Goal: Task Accomplishment & Management: Use online tool/utility

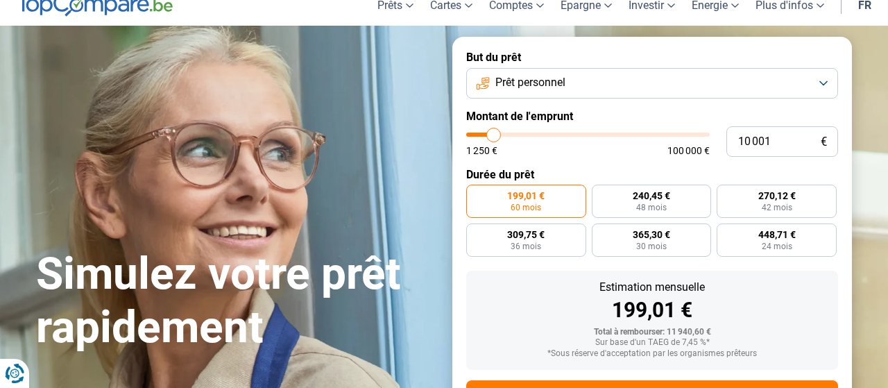
scroll to position [65, 0]
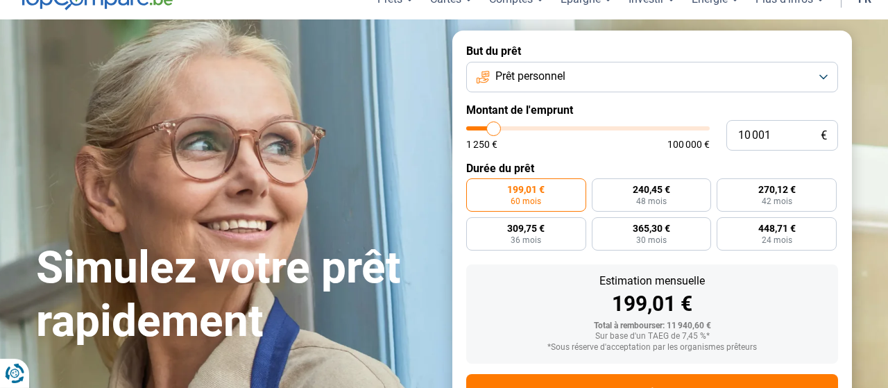
type input "11 000"
type input "11000"
type input "11 500"
type input "11500"
type input "12 250"
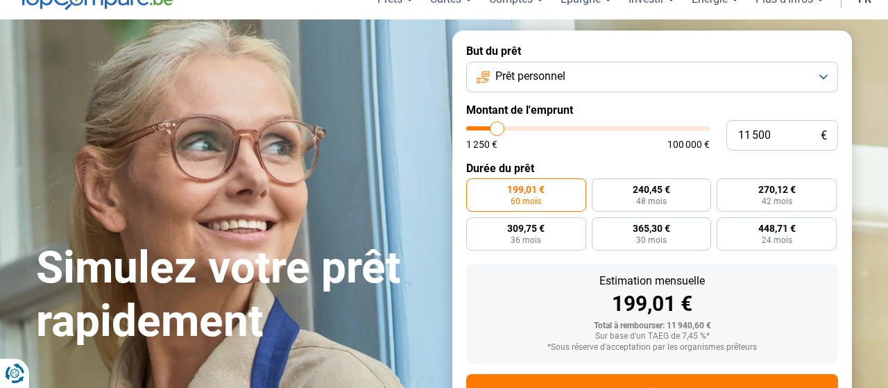
type input "12250"
type input "12 500"
type input "12500"
type input "12 750"
type input "12750"
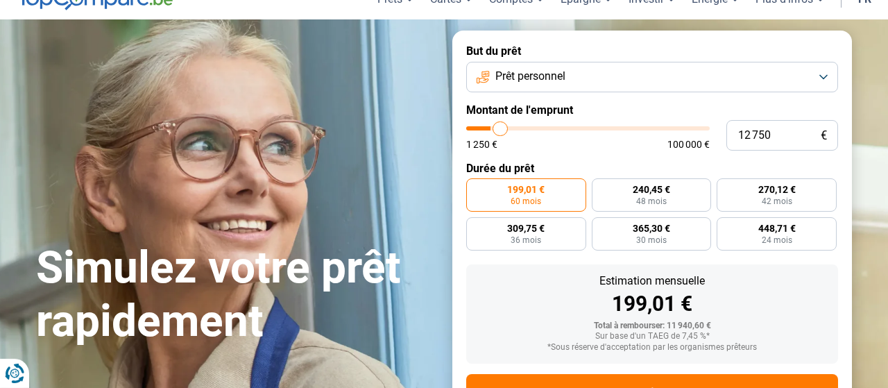
type input "13 000"
type input "13000"
type input "13 250"
type input "13250"
type input "13 500"
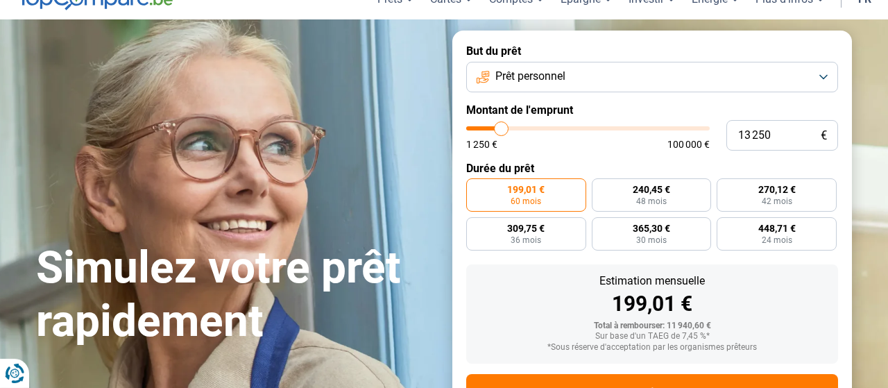
type input "13500"
type input "14 000"
type input "14000"
type input "14 750"
type input "14750"
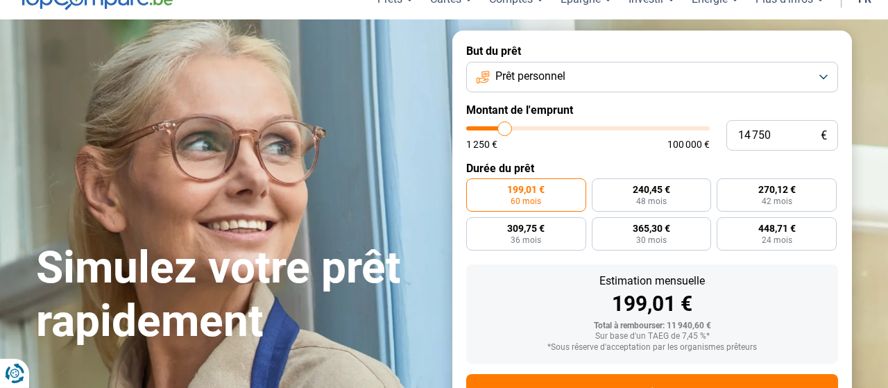
type input "15 000"
type input "15000"
type input "15 250"
type input "15250"
type input "15 750"
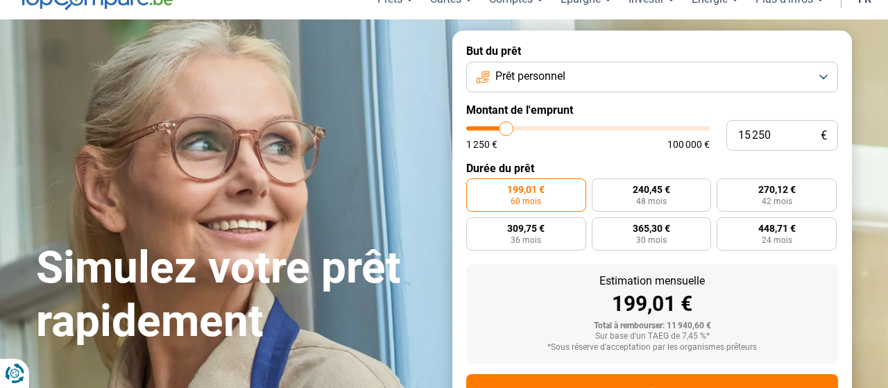
type input "15750"
type input "16 000"
type input "16000"
type input "16 250"
type input "16250"
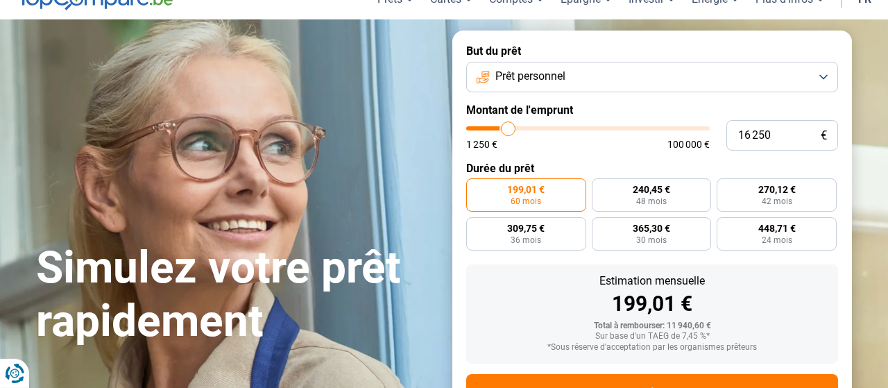
type input "16 500"
type input "16500"
type input "16 750"
type input "16750"
type input "16 000"
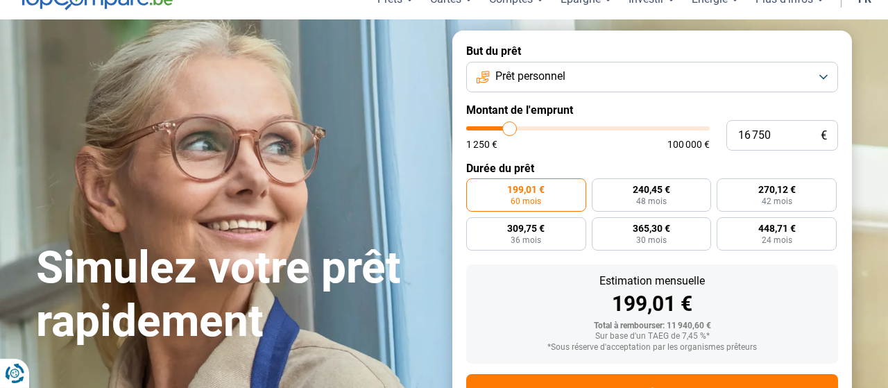
type input "16000"
type input "15 250"
type input "15250"
type input "15 000"
type input "15000"
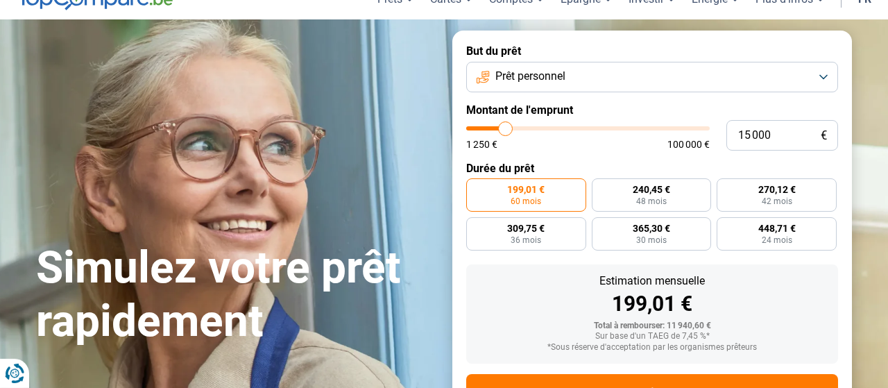
type input "14 750"
type input "14750"
type input "14 500"
type input "14500"
type input "14 250"
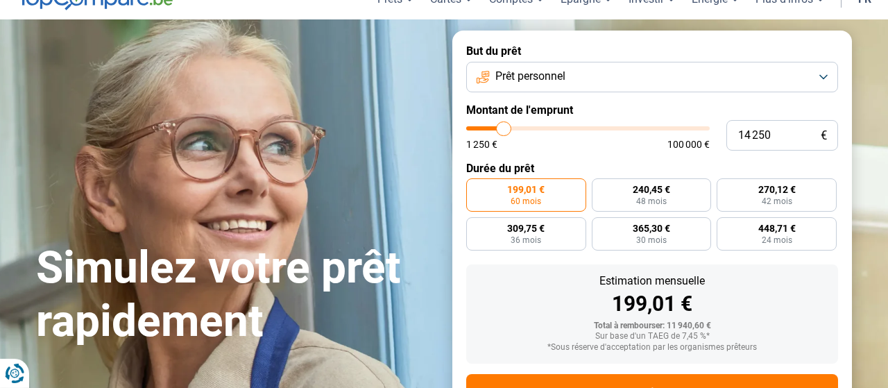
drag, startPoint x: 496, startPoint y: 128, endPoint x: 505, endPoint y: 130, distance: 8.6
type input "14250"
click at [505, 130] on input "range" at bounding box center [588, 128] width 244 height 4
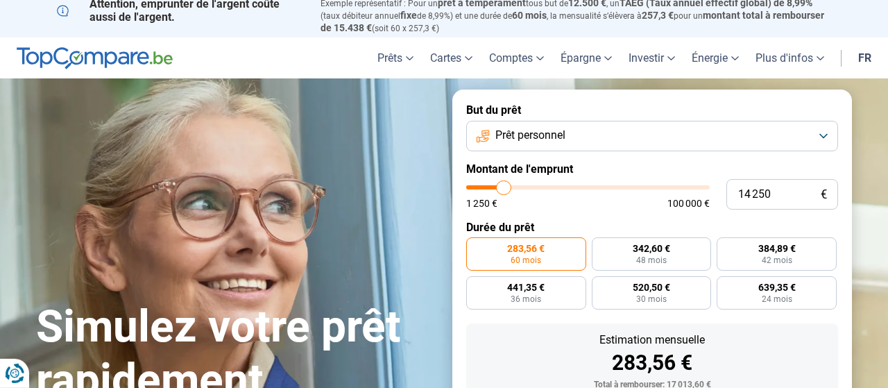
scroll to position [0, 0]
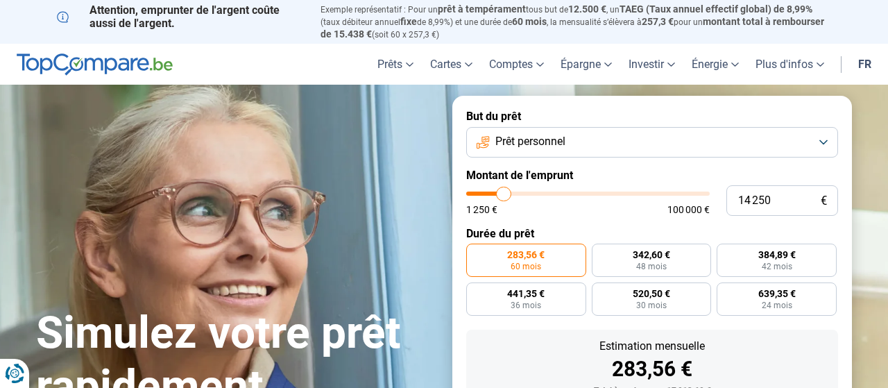
type input "13 500"
type input "13500"
type input "12 250"
type input "12250"
type input "9 250"
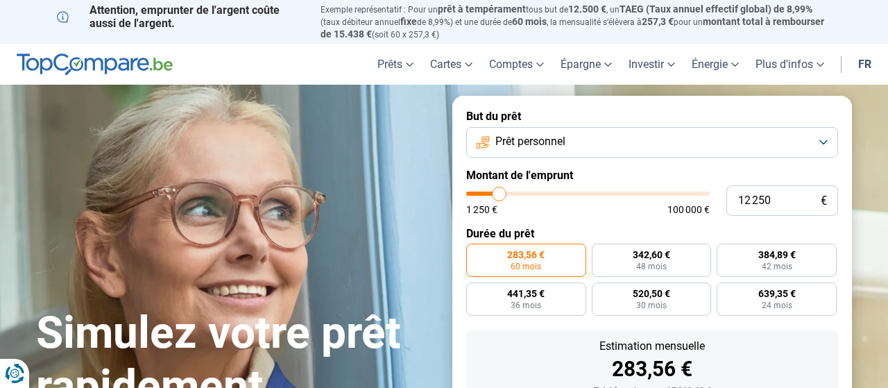
type input "9250"
type input "7 250"
type input "7250"
type input "5 750"
type input "5750"
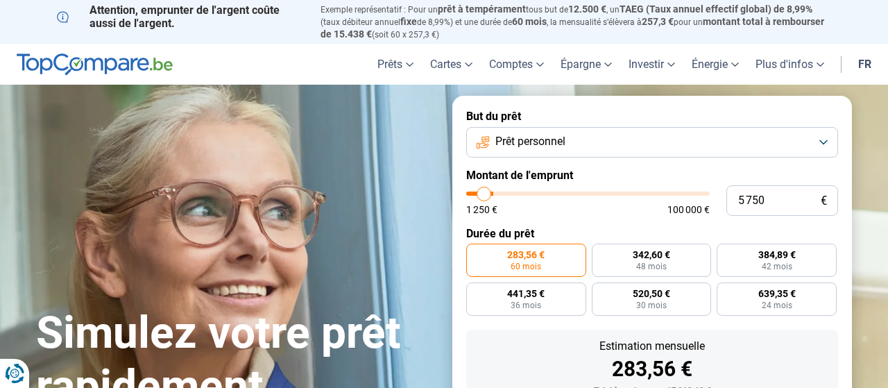
type input "4 250"
type input "4250"
type input "3 750"
type input "3750"
type input "3 500"
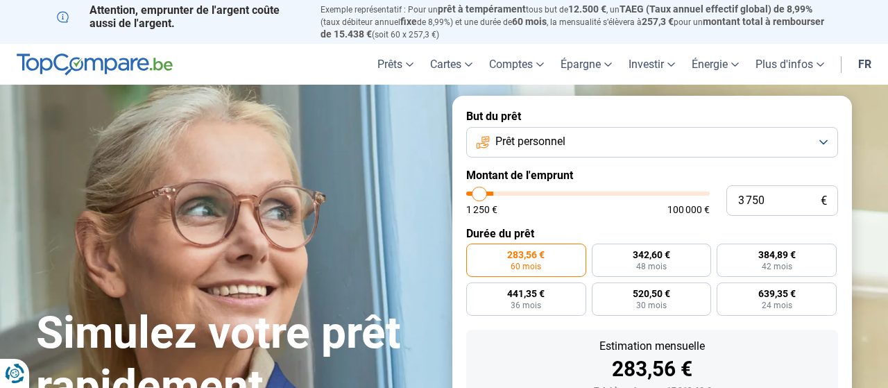
type input "3500"
type input "3 250"
type input "3250"
type input "2 750"
type input "2750"
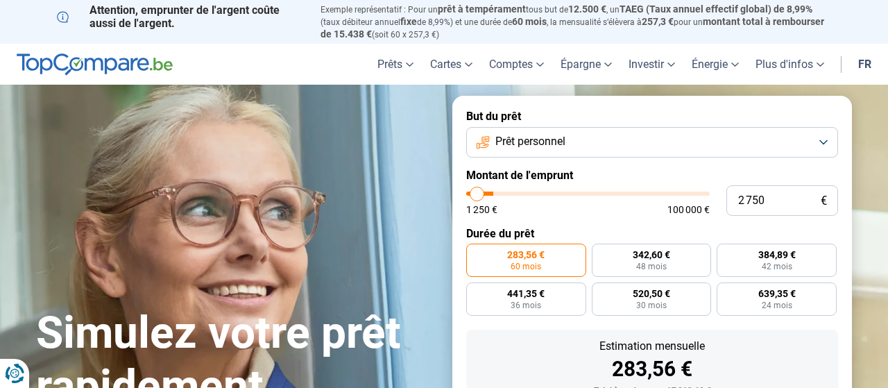
type input "2 250"
type input "2250"
type input "1 250"
drag, startPoint x: 502, startPoint y: 194, endPoint x: 452, endPoint y: 190, distance: 50.1
type input "1250"
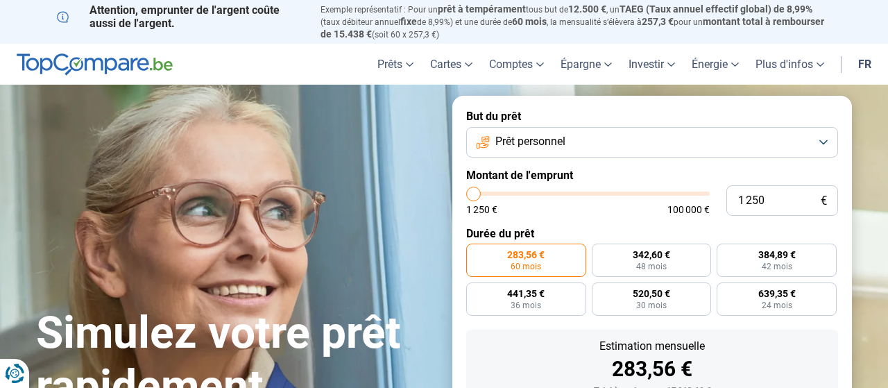
click at [466, 192] on input "range" at bounding box center [588, 194] width 244 height 4
radio input "true"
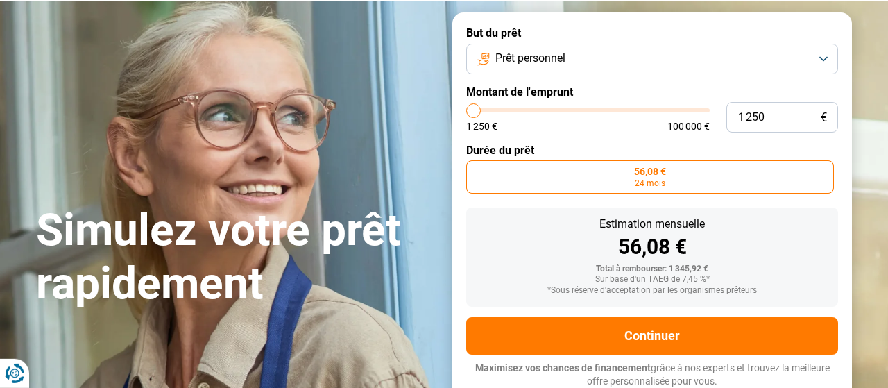
scroll to position [84, 0]
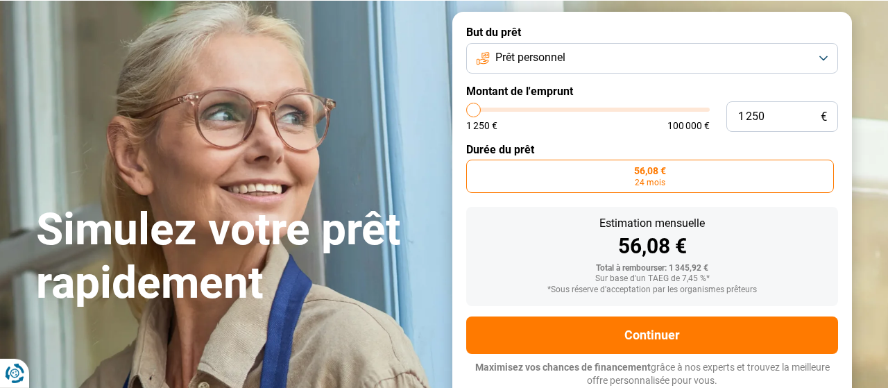
type input "3 250"
type input "3250"
type input "3 500"
type input "3500"
type input "3 750"
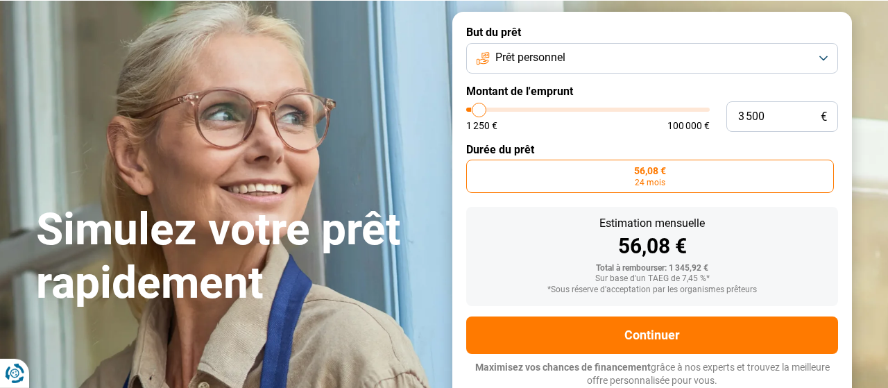
type input "3750"
type input "4 000"
type input "4000"
type input "4 500"
type input "4500"
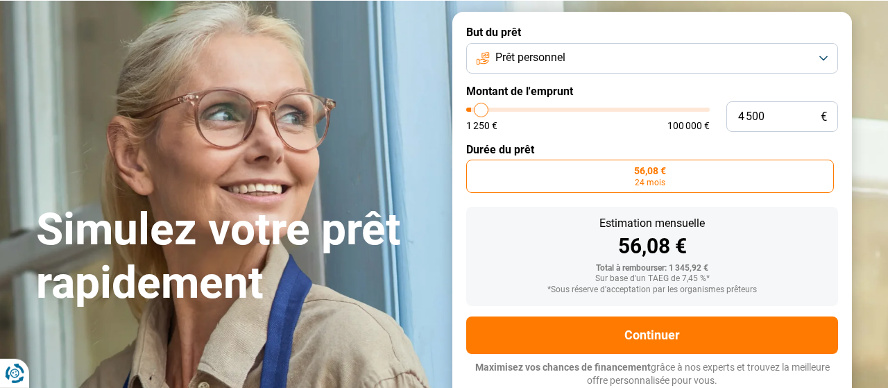
type input "5 000"
type input "5000"
type input "5 250"
type input "5250"
type input "6 000"
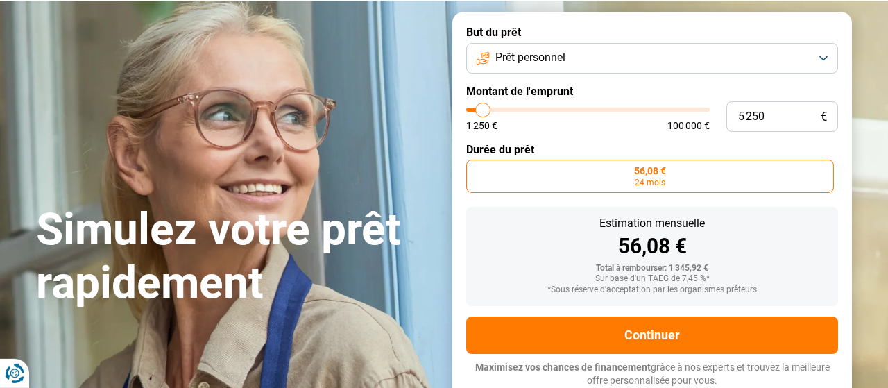
type input "6000"
type input "6 250"
type input "6250"
type input "6 750"
type input "6750"
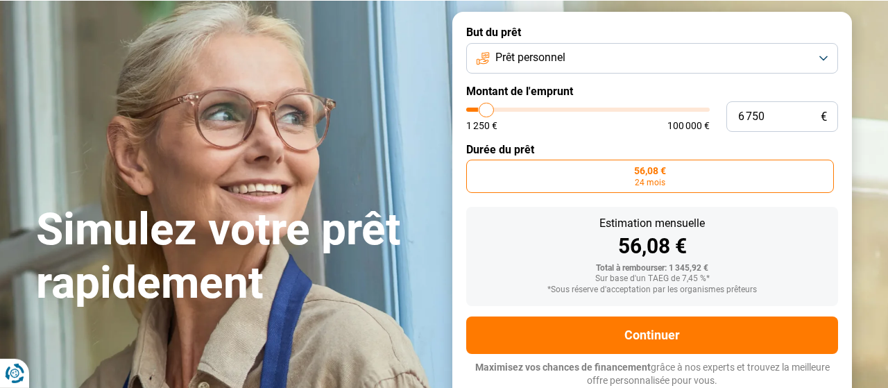
type input "8 500"
type input "8500"
type input "9 750"
type input "9750"
type input "10 750"
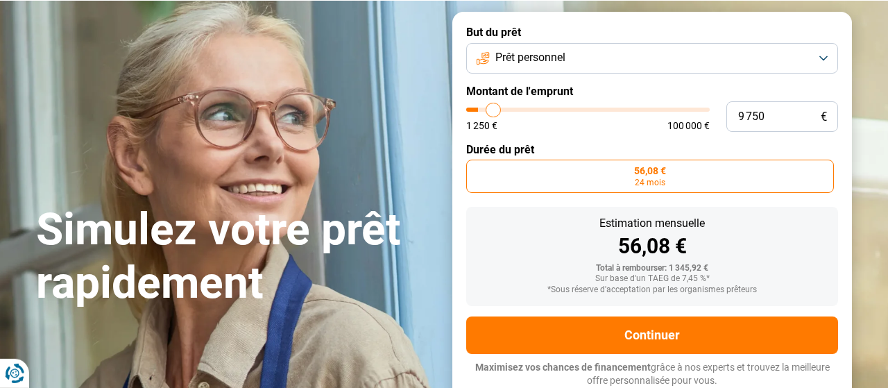
type input "10750"
type input "11 750"
type input "11750"
type input "12 250"
type input "12250"
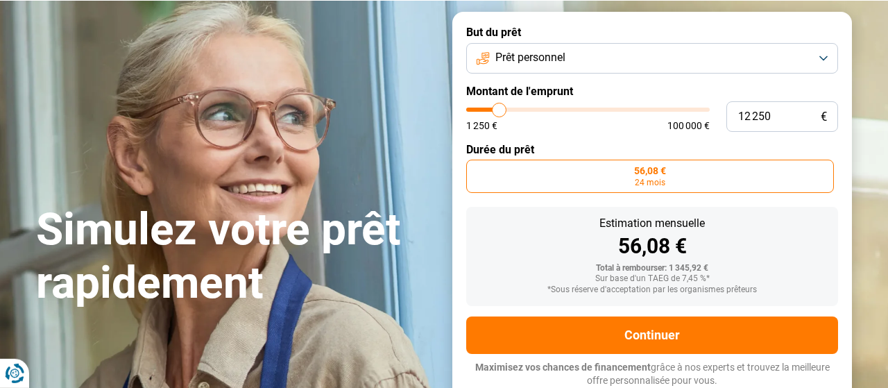
type input "11 250"
type input "11250"
type input "10 000"
type input "10000"
type input "9 750"
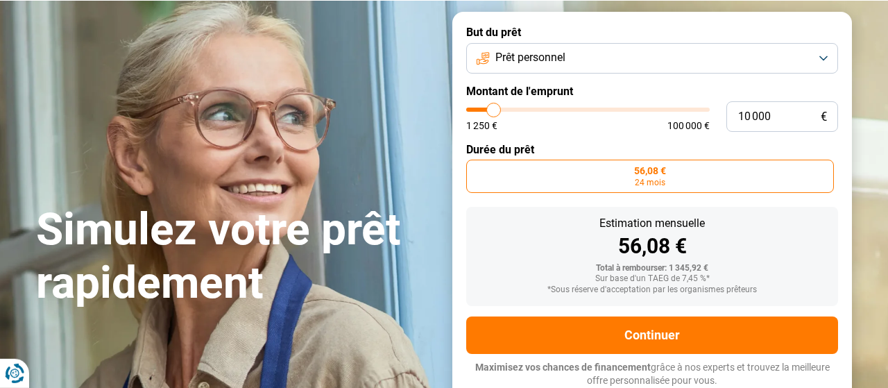
type input "9750"
type input "9 250"
type input "9250"
type input "8 250"
type input "8250"
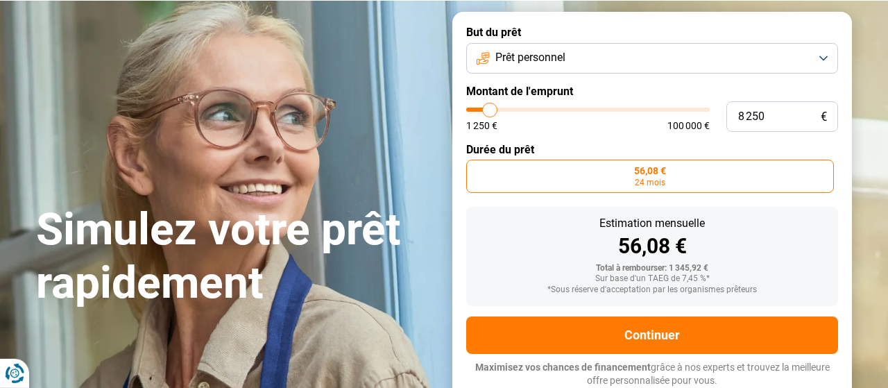
type input "7 500"
type input "7500"
type input "7 250"
type input "7250"
type input "7 000"
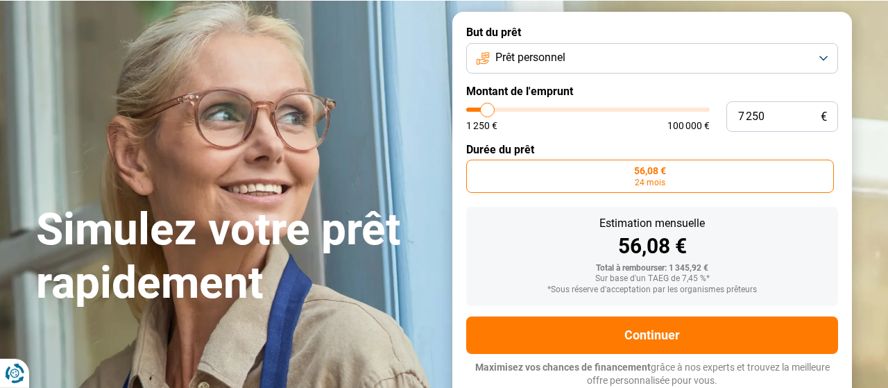
type input "7000"
type input "6 250"
type input "6250"
type input "6 000"
type input "6000"
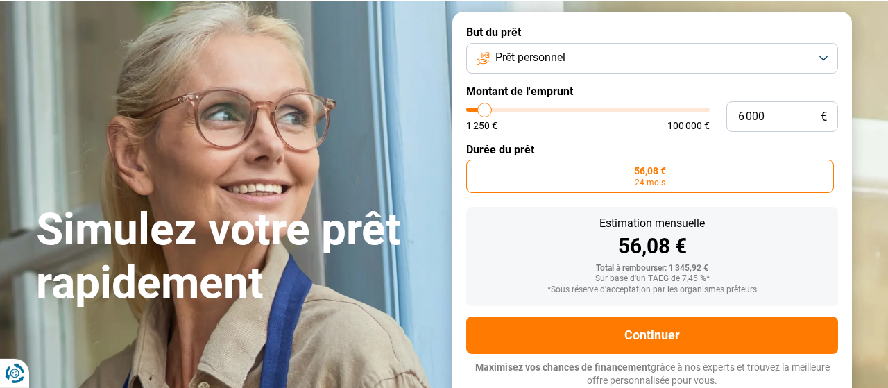
type input "5 750"
type input "5750"
type input "5 500"
type input "5500"
type input "5 250"
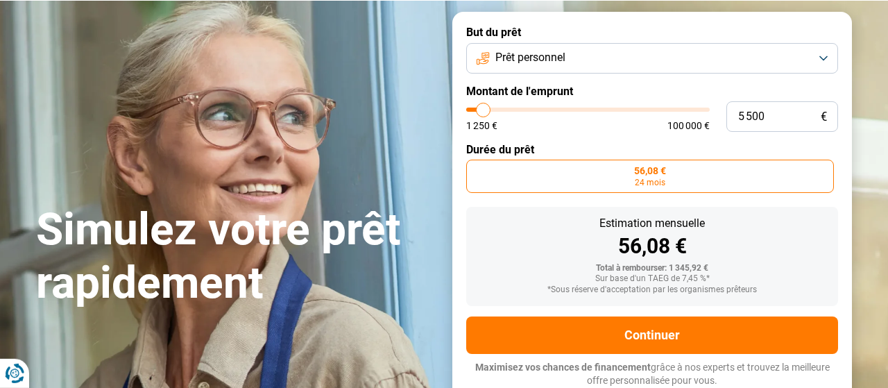
type input "5250"
type input "5 000"
type input "5000"
type input "4 750"
type input "4750"
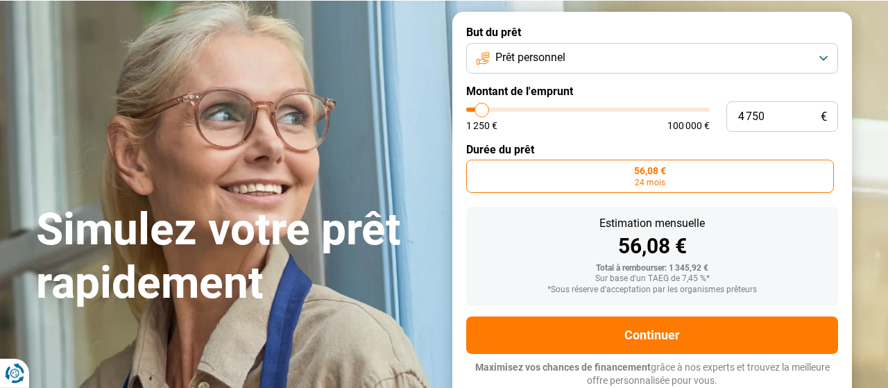
type input "5 000"
type input "5000"
type input "5 250"
type input "5250"
type input "5 500"
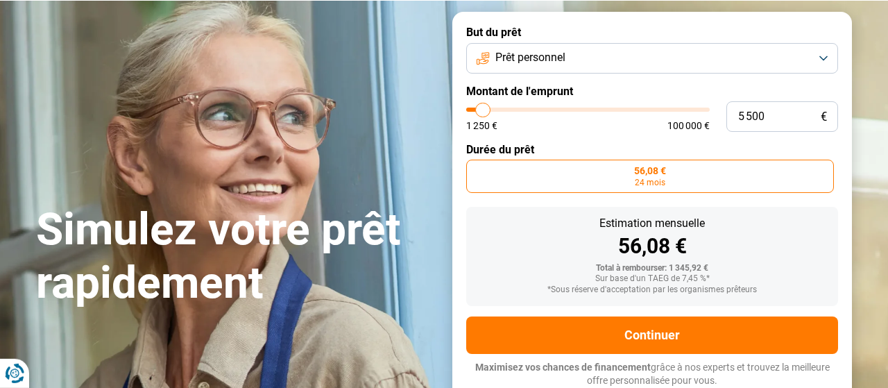
type input "5500"
type input "5 250"
type input "5250"
type input "5 000"
type input "5000"
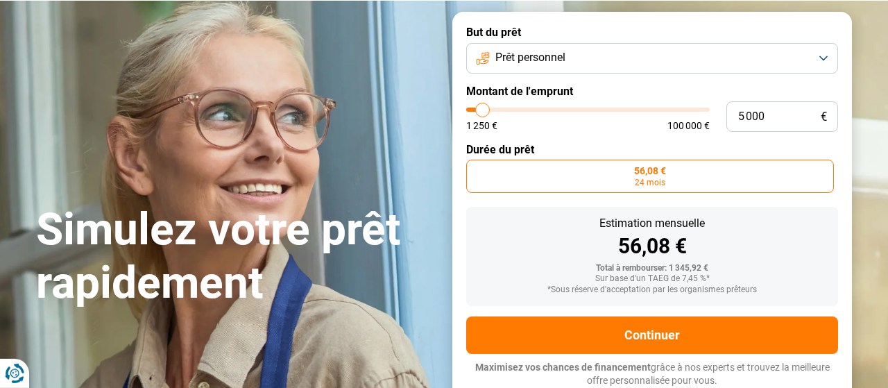
type input "4 750"
type input "4750"
type input "5 000"
type input "5000"
click at [482, 112] on input "range" at bounding box center [588, 110] width 244 height 4
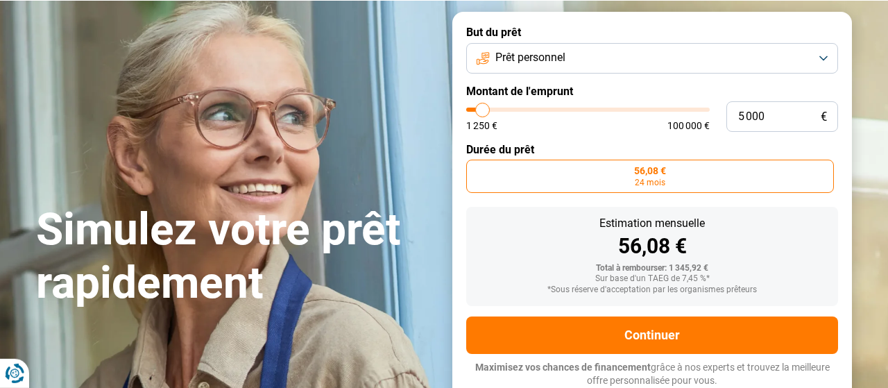
radio input "false"
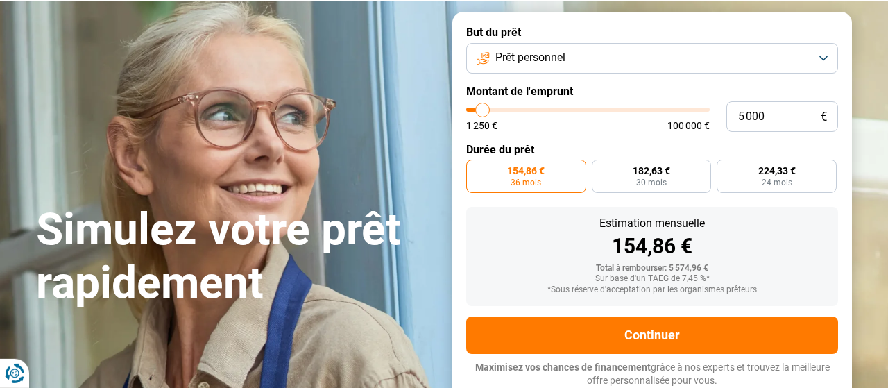
click at [820, 60] on button "Prêt personnel" at bounding box center [652, 58] width 372 height 31
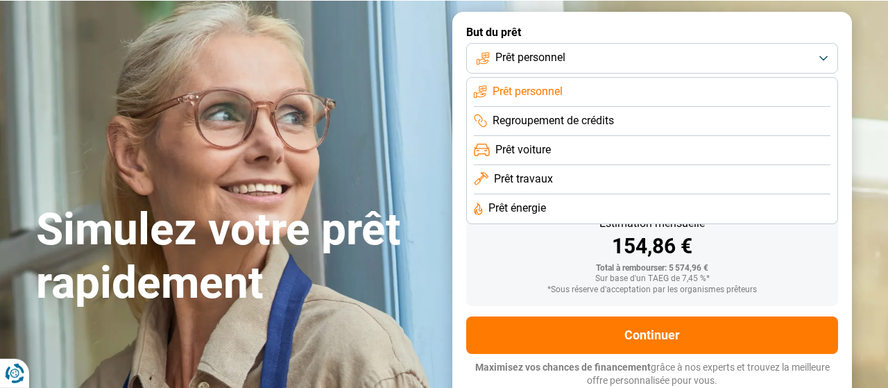
click at [799, 120] on li "Regroupement de crédits" at bounding box center [652, 121] width 357 height 29
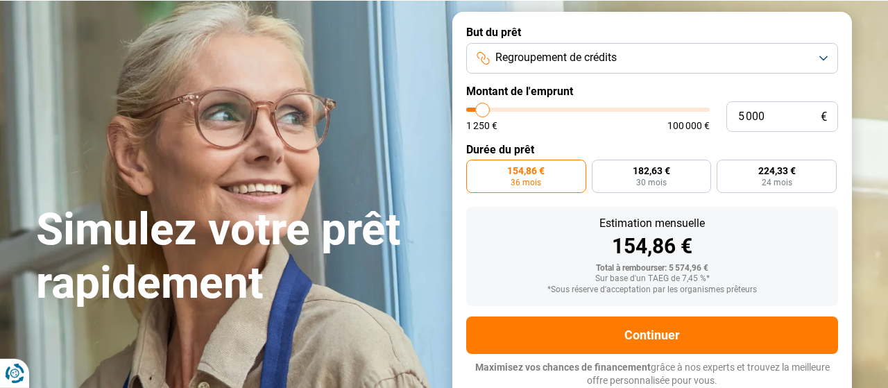
type input "3 750"
type input "3750"
type input "4 250"
type input "4250"
type input "5 250"
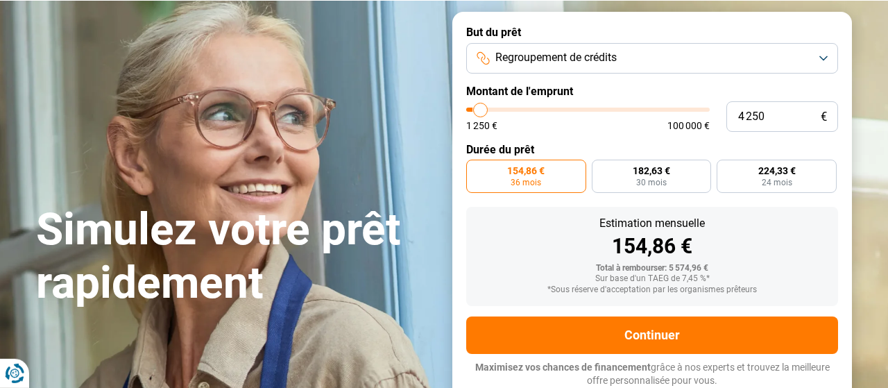
type input "5250"
type input "5 750"
type input "5750"
type input "6 000"
type input "6000"
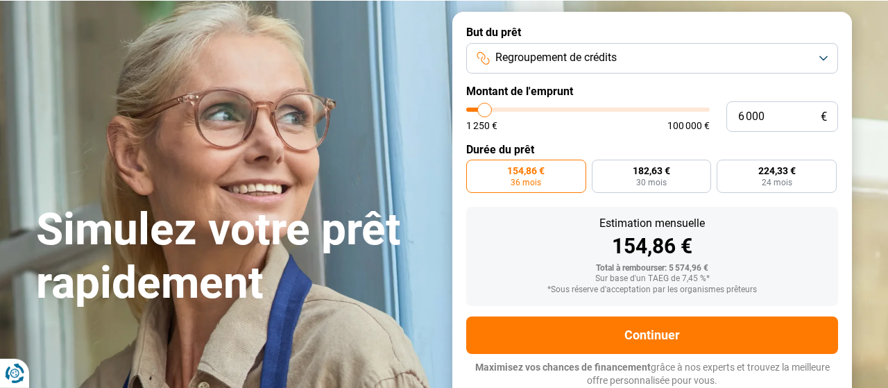
type input "6 250"
type input "6250"
type input "7 000"
type input "7000"
type input "7 250"
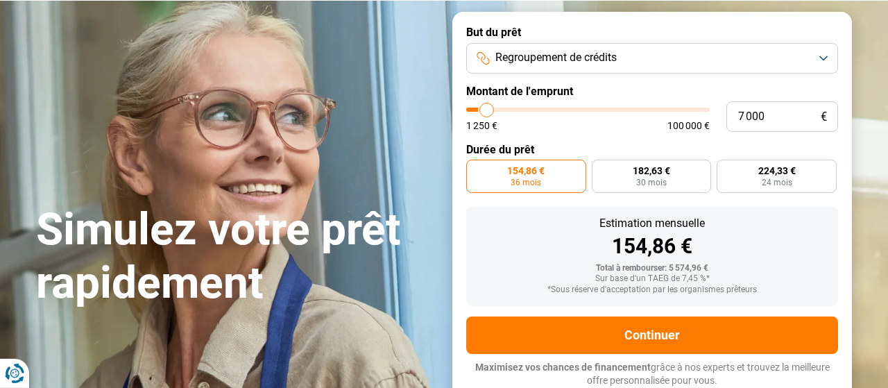
type input "7250"
type input "7 500"
type input "7500"
type input "7 750"
type input "7750"
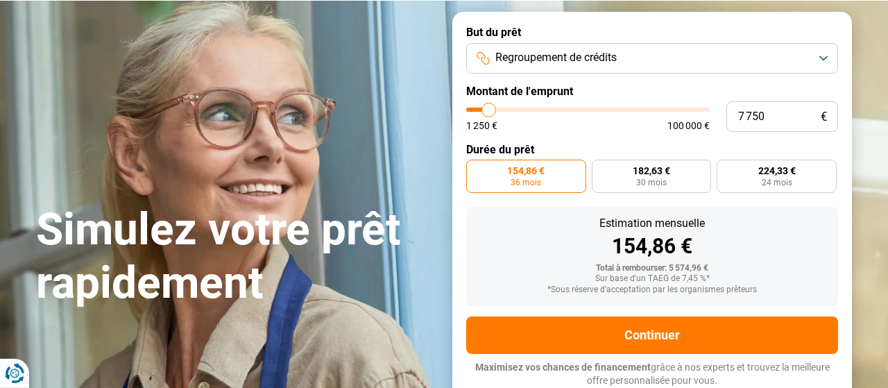
type input "8 000"
type input "8000"
type input "8 250"
type input "8250"
type input "8 500"
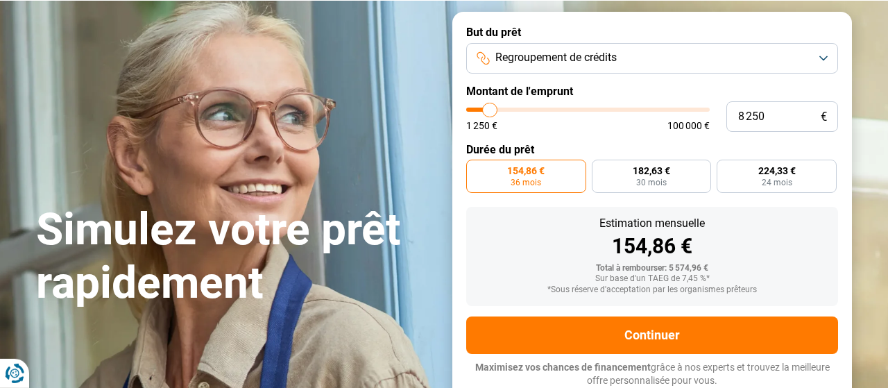
type input "8500"
type input "9 250"
type input "9250"
type input "9 500"
type input "9500"
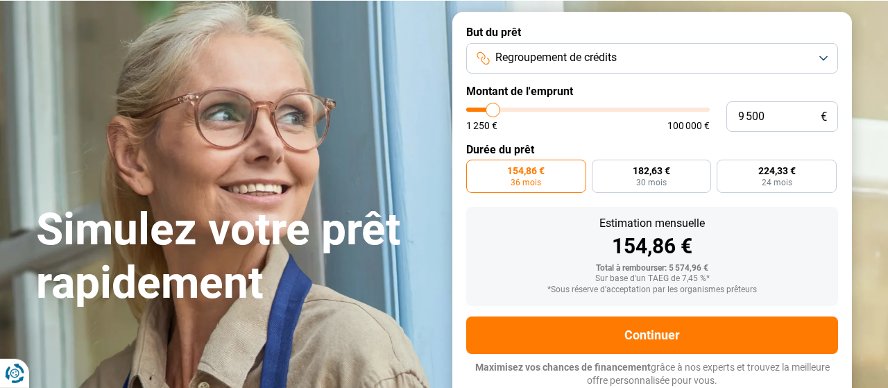
type input "9 750"
type input "9750"
type input "10 250"
type input "10250"
type input "10 750"
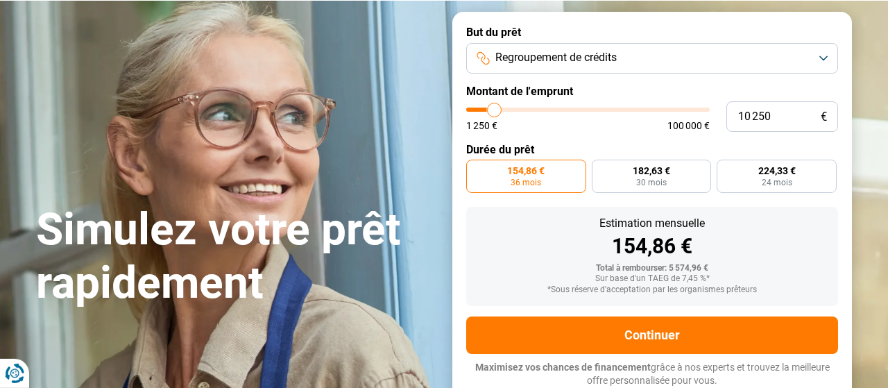
type input "10750"
type input "11 000"
type input "11000"
type input "11 250"
type input "11250"
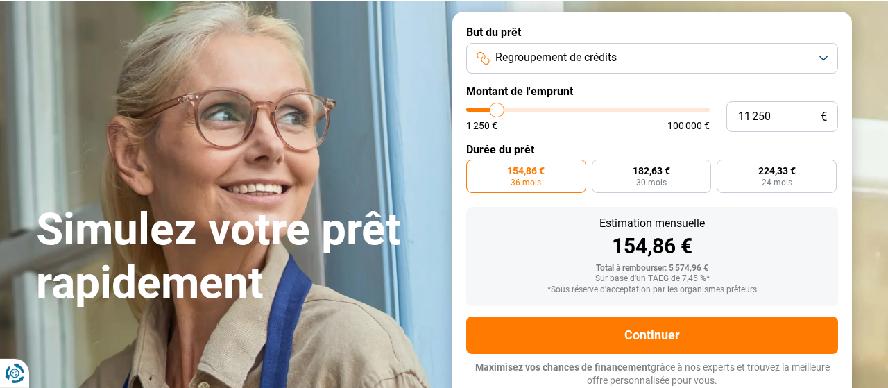
type input "11 500"
type input "11500"
type input "11 750"
type input "11750"
type input "12 250"
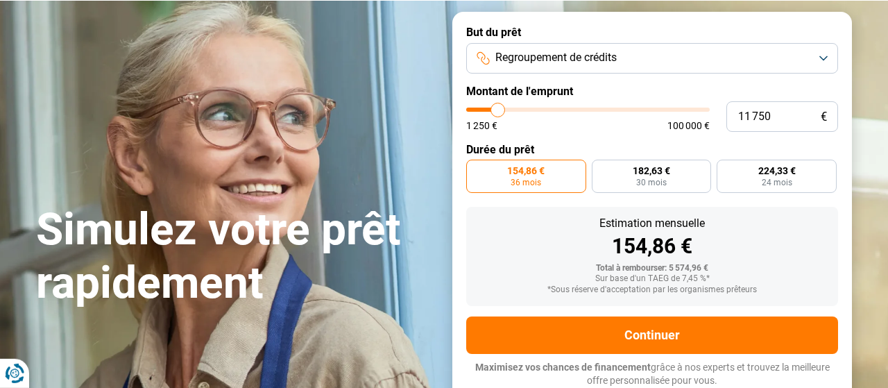
type input "12250"
type input "13 000"
type input "13000"
type input "13 250"
type input "13250"
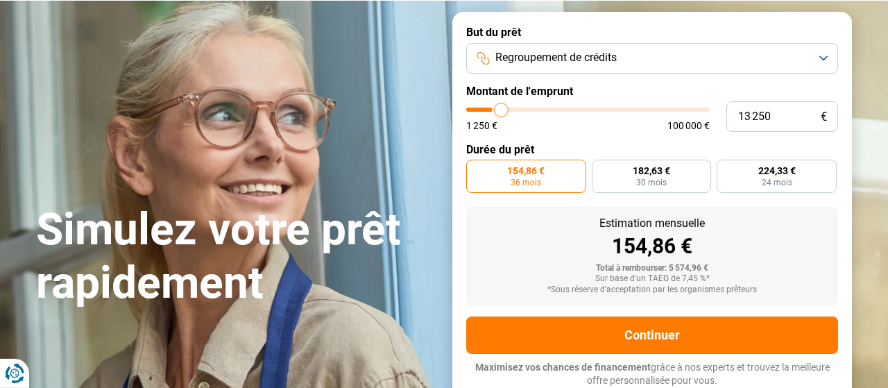
type input "14 000"
type input "14000"
type input "14 250"
type input "14250"
drag, startPoint x: 480, startPoint y: 110, endPoint x: 505, endPoint y: 110, distance: 25.7
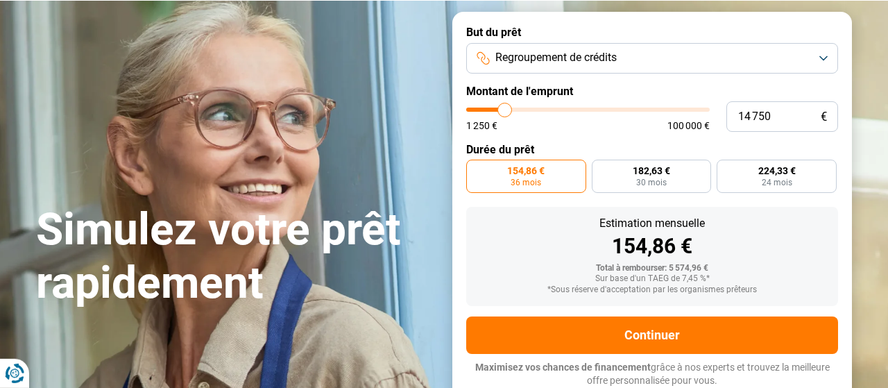
click at [505, 110] on input "range" at bounding box center [588, 110] width 244 height 4
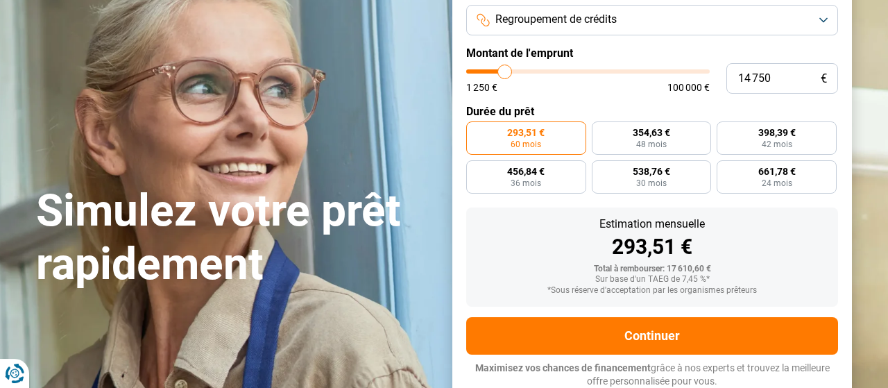
scroll to position [123, 0]
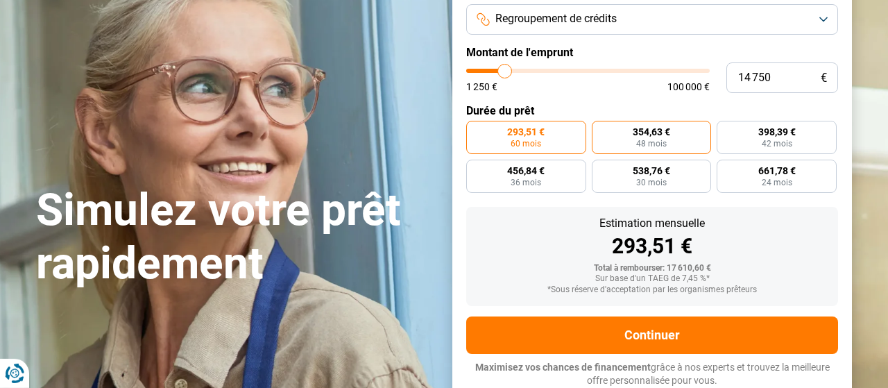
click at [692, 140] on label "354,63 € 48 mois" at bounding box center [652, 137] width 120 height 33
click at [601, 130] on input "354,63 € 48 mois" at bounding box center [596, 125] width 9 height 9
